Goal: Go to known website: Access a specific website the user already knows

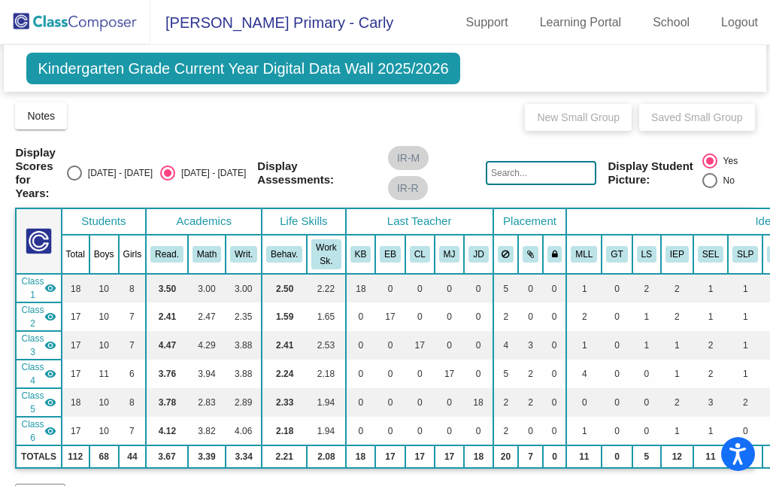
scroll to position [477, 0]
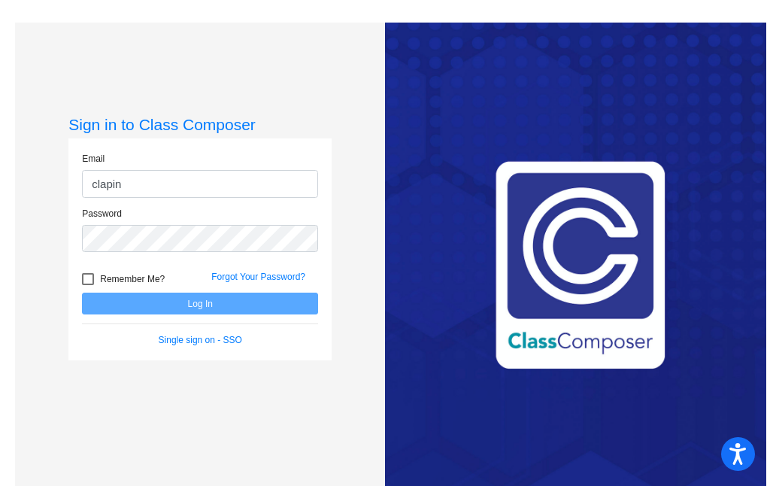
type input "[EMAIL_ADDRESS][DOMAIN_NAME]"
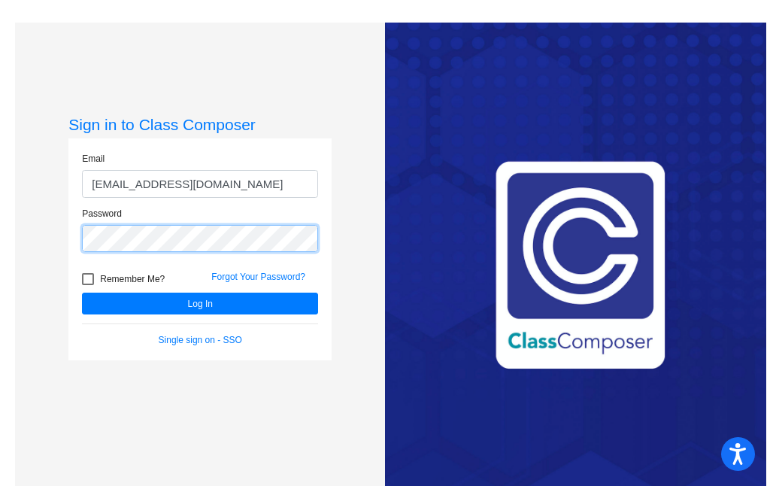
click at [82, 293] on button "Log In" at bounding box center [200, 304] width 236 height 22
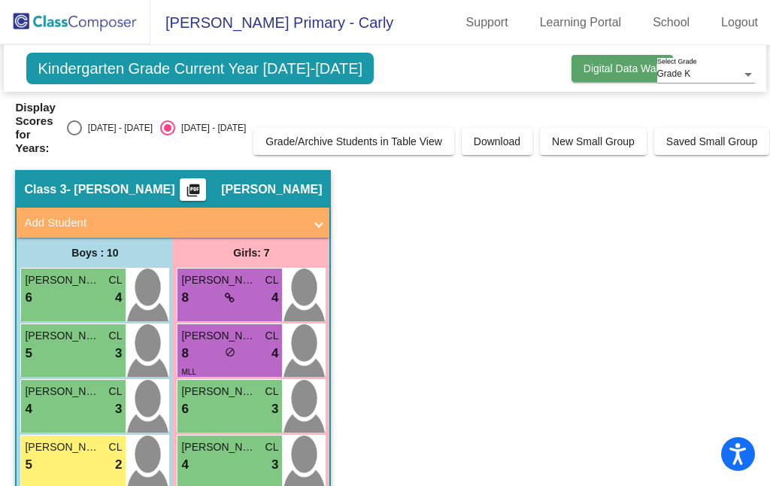
click at [593, 73] on span "Digital Data Wall" at bounding box center [622, 68] width 77 height 12
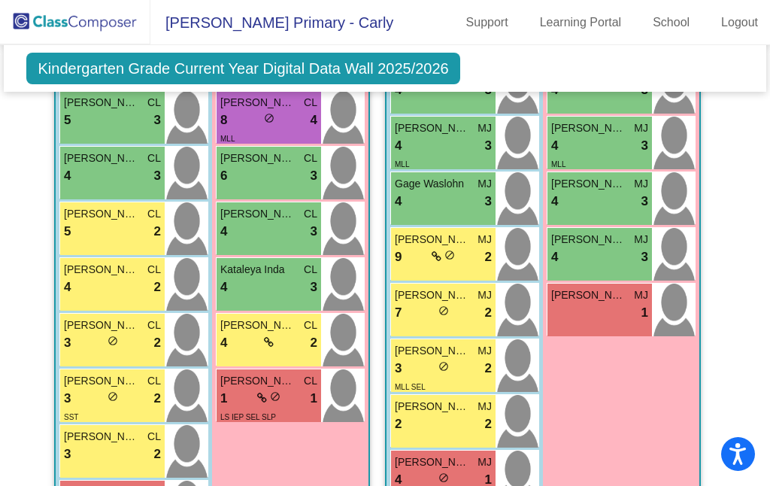
scroll to position [1220, 0]
